Goal: Navigation & Orientation: Find specific page/section

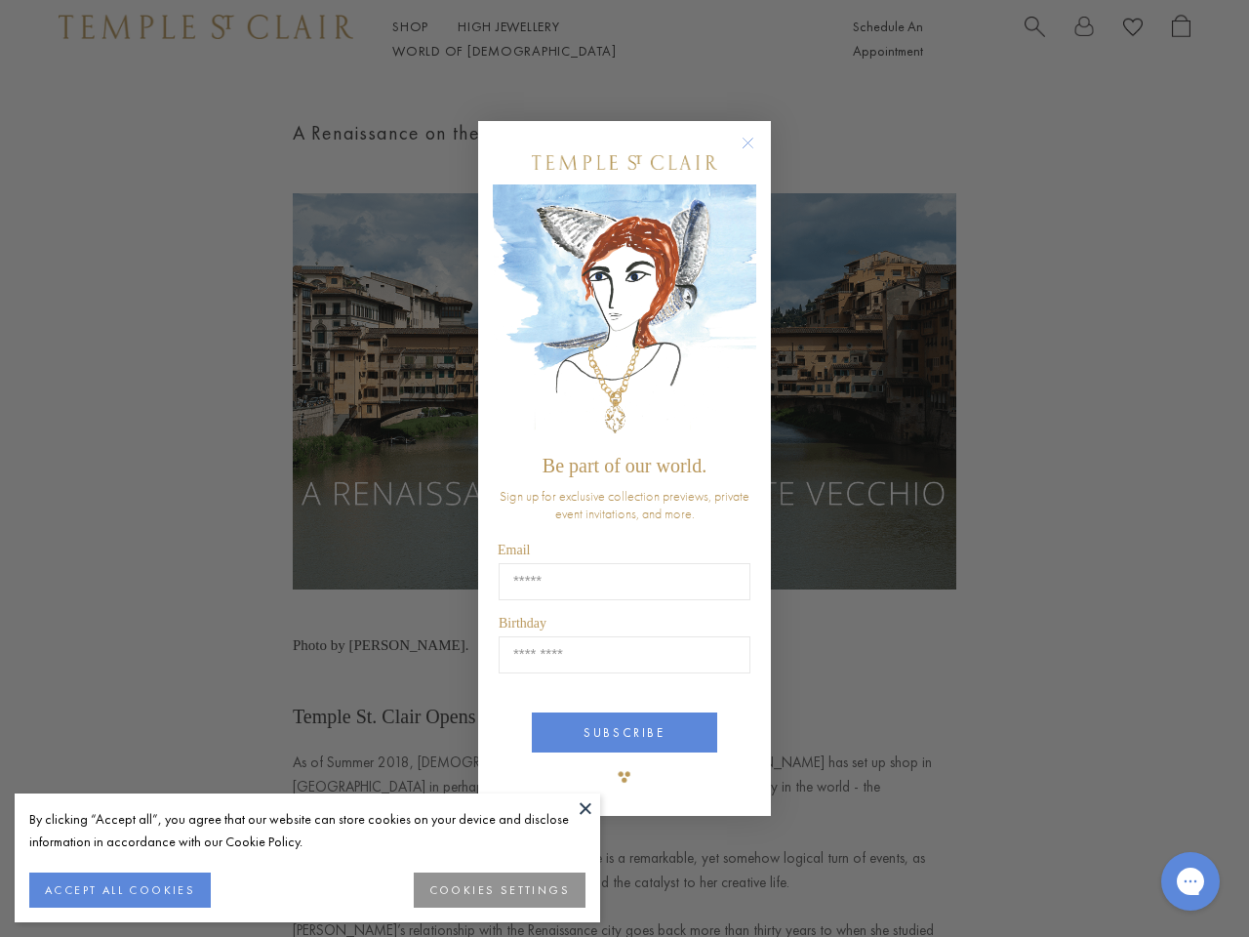
click at [625, 468] on span "Be part of our world." at bounding box center [625, 465] width 164 height 21
click at [586, 808] on button at bounding box center [585, 807] width 29 height 29
click at [119, 890] on div "Close dialog Be part of our world. Sign up for exclusive collection previews, p…" at bounding box center [624, 468] width 1249 height 937
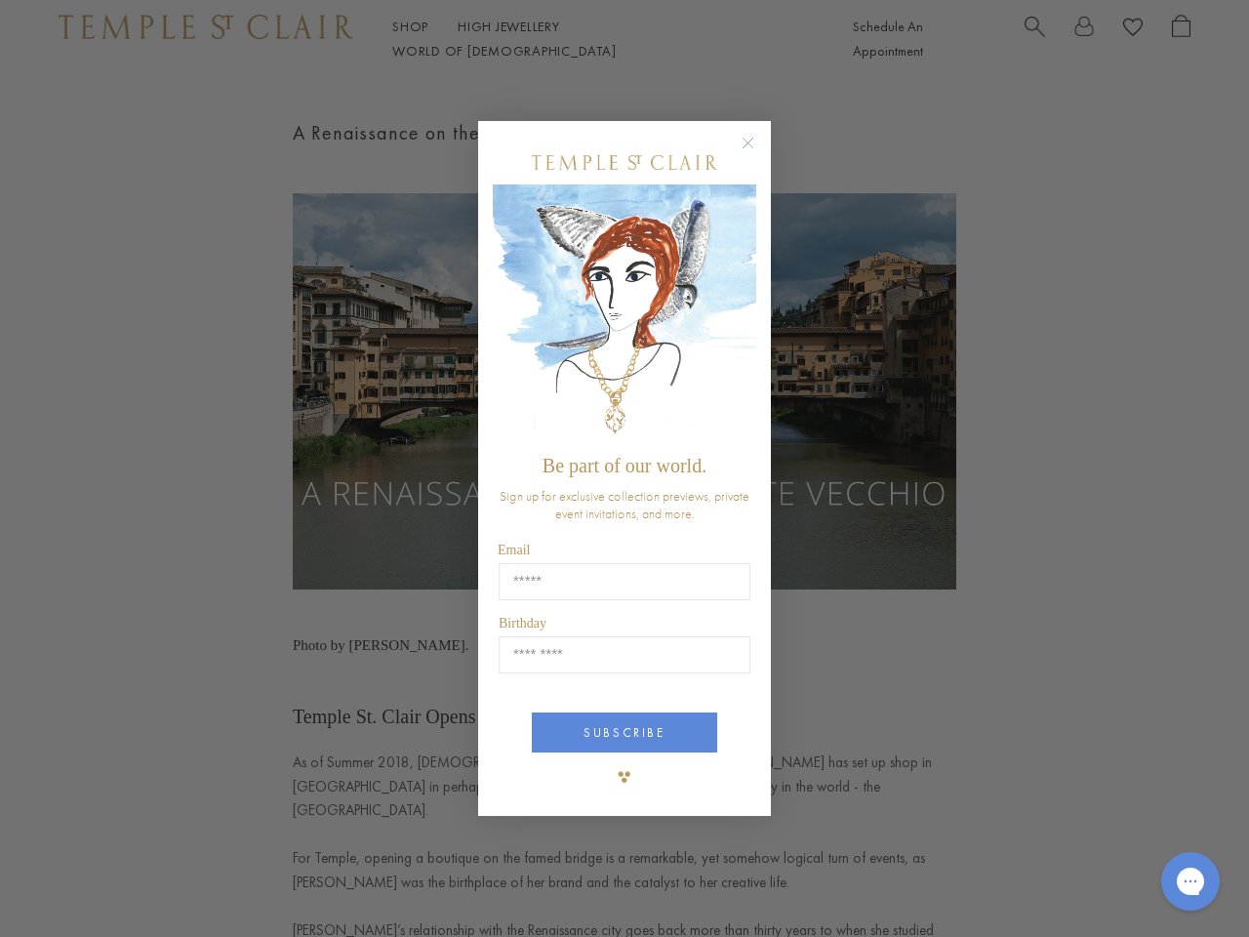
click at [502, 890] on div "Close dialog Be part of our world. Sign up for exclusive collection previews, p…" at bounding box center [624, 468] width 1249 height 937
click at [757, 151] on icon "Close dialog" at bounding box center [748, 143] width 24 height 24
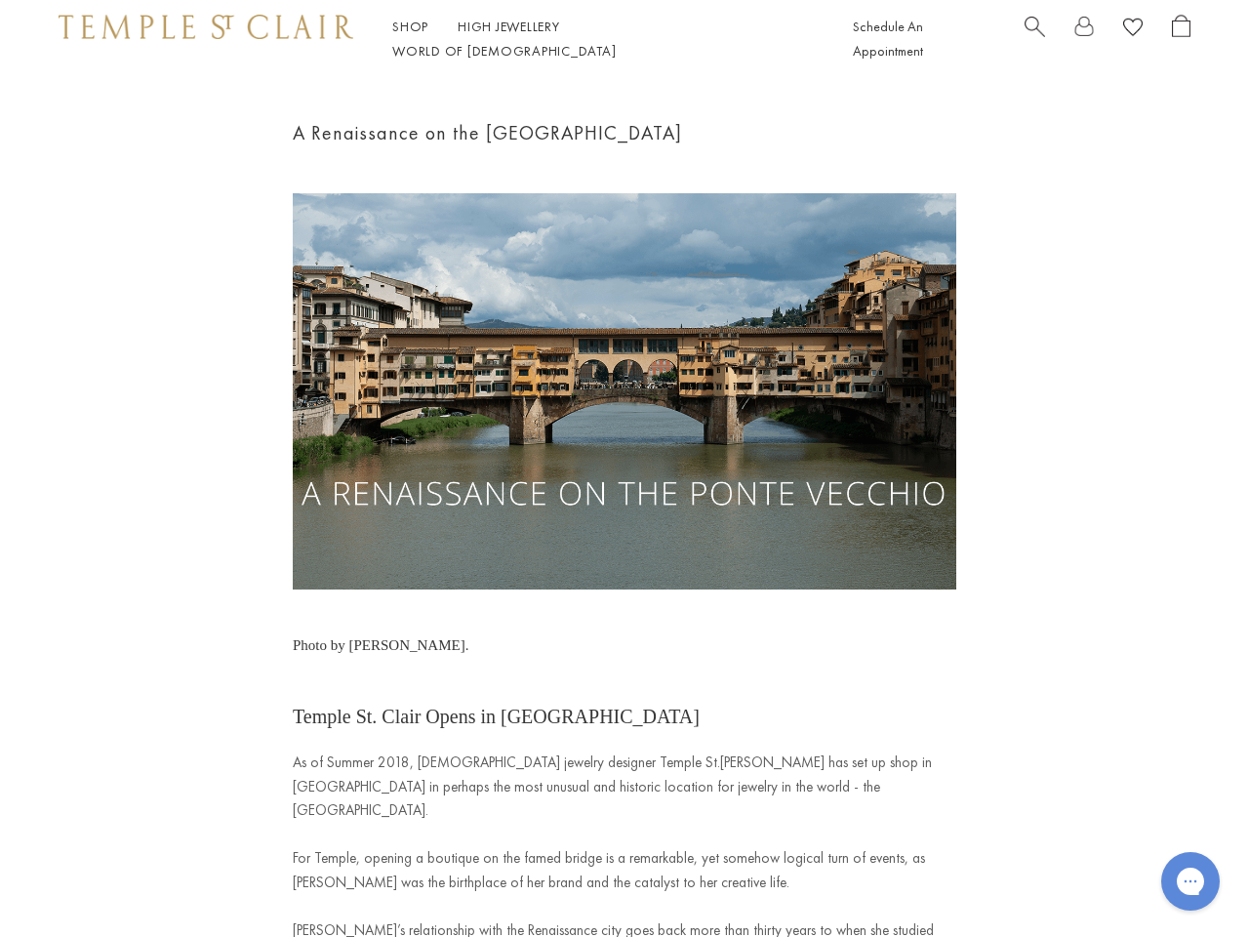
click at [625, 786] on button "SUBSCRIBE" at bounding box center [624, 806] width 185 height 40
click at [1191, 881] on icon "Gorgias live chat" at bounding box center [1190, 881] width 19 height 19
